Goal: Check status: Check status

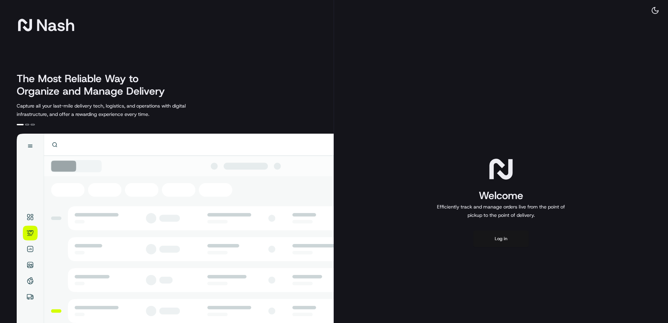
click at [507, 246] on button "Log in" at bounding box center [501, 238] width 56 height 17
